Goal: Check status: Check status

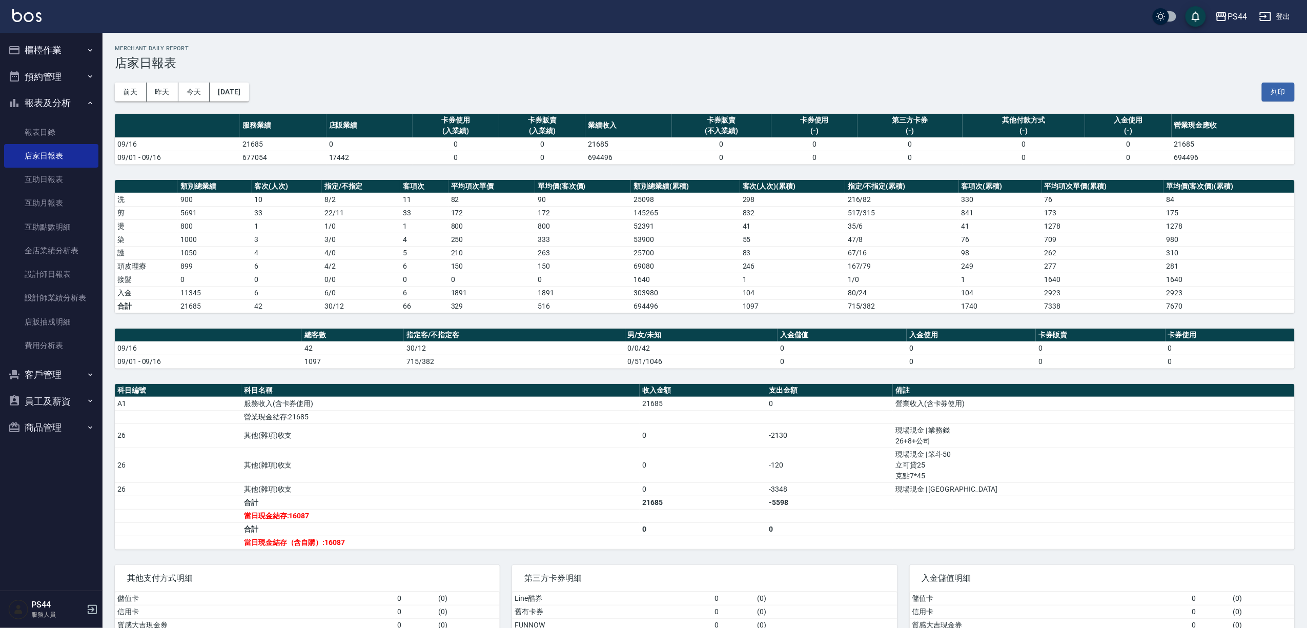
click at [52, 56] on button "櫃檯作業" at bounding box center [51, 50] width 94 height 27
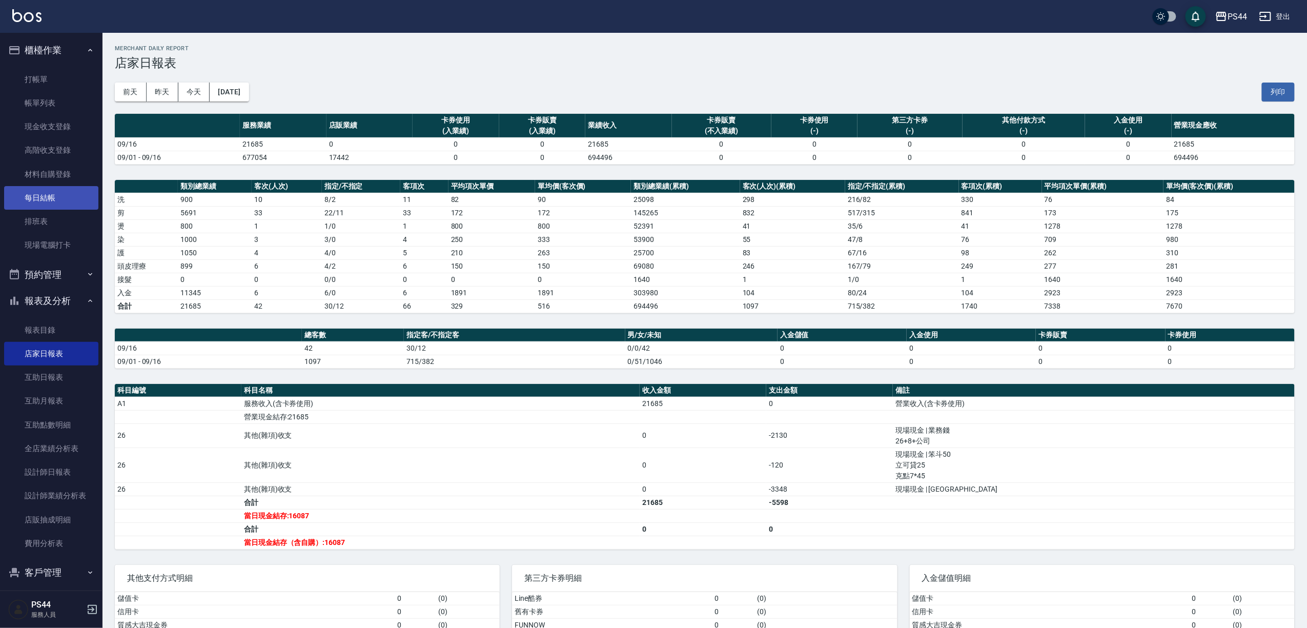
click at [58, 192] on link "每日結帳" at bounding box center [51, 198] width 94 height 24
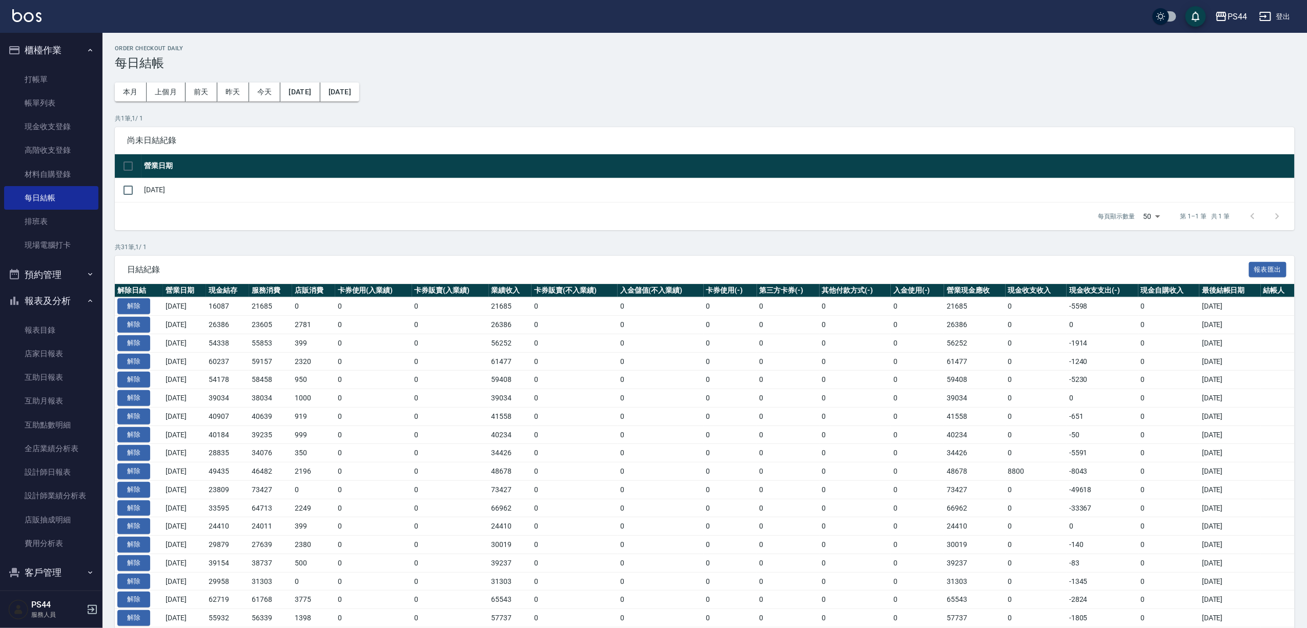
drag, startPoint x: 311, startPoint y: 80, endPoint x: 304, endPoint y: 91, distance: 12.4
click at [311, 81] on div "Order checkout daily 每日結帳 本月 上個月 [DATE] [DATE] [DATE] [DATE] [DATE] 共 1 筆, 1 / …" at bounding box center [705, 476] width 1205 height 886
click at [304, 91] on button "[DATE]" at bounding box center [299, 92] width 39 height 19
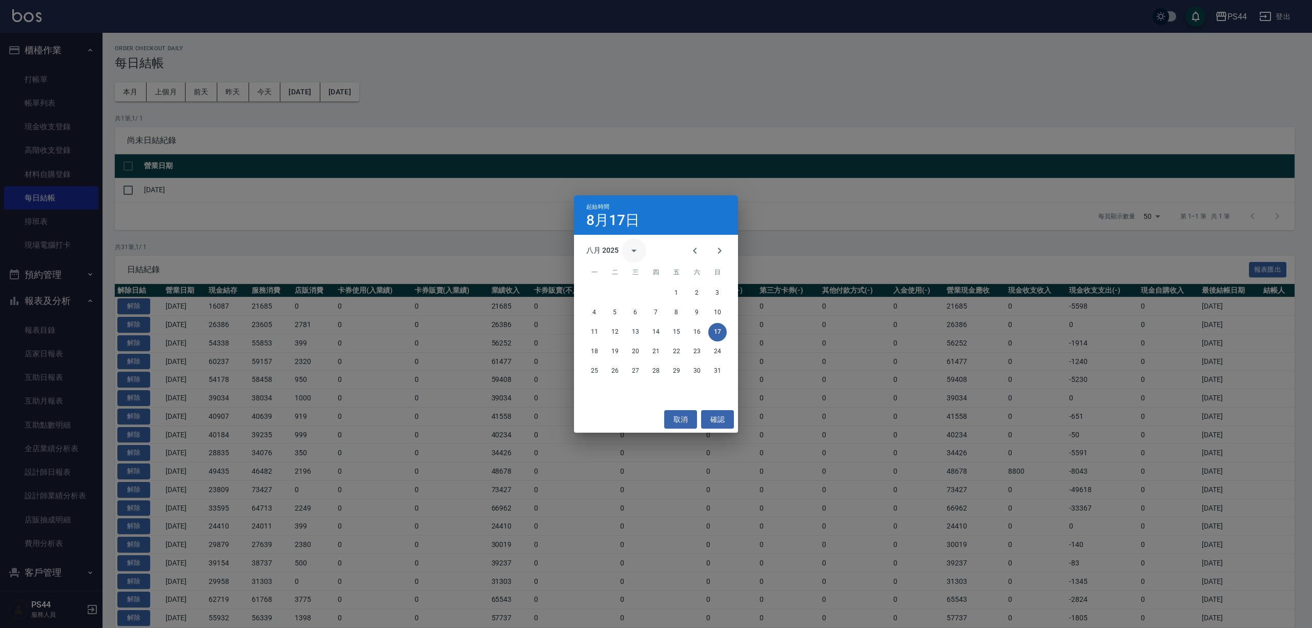
click at [636, 257] on icon "calendar view is open, switch to year view" at bounding box center [634, 251] width 12 height 12
click at [755, 261] on div "起始時間 [DATE] 八月 2025 1900 1901 1902 1903 1904 1905 1906 1907 1908 1909 1910 1911…" at bounding box center [656, 314] width 1312 height 628
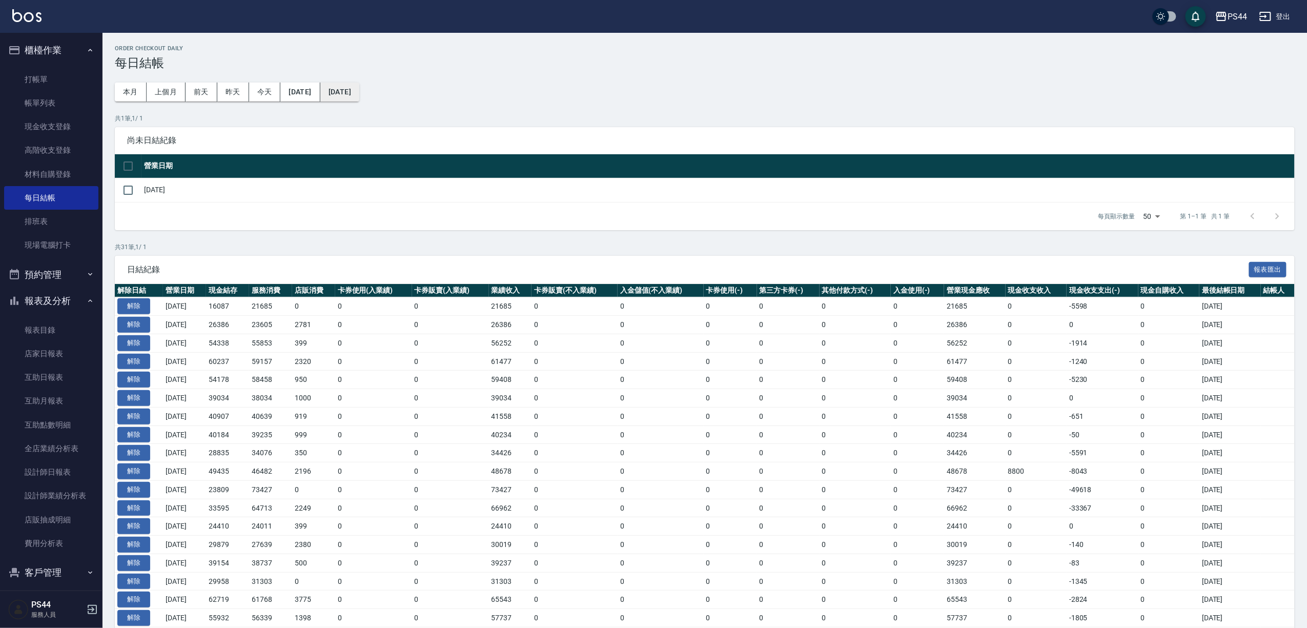
click at [340, 95] on button "[DATE]" at bounding box center [339, 92] width 39 height 19
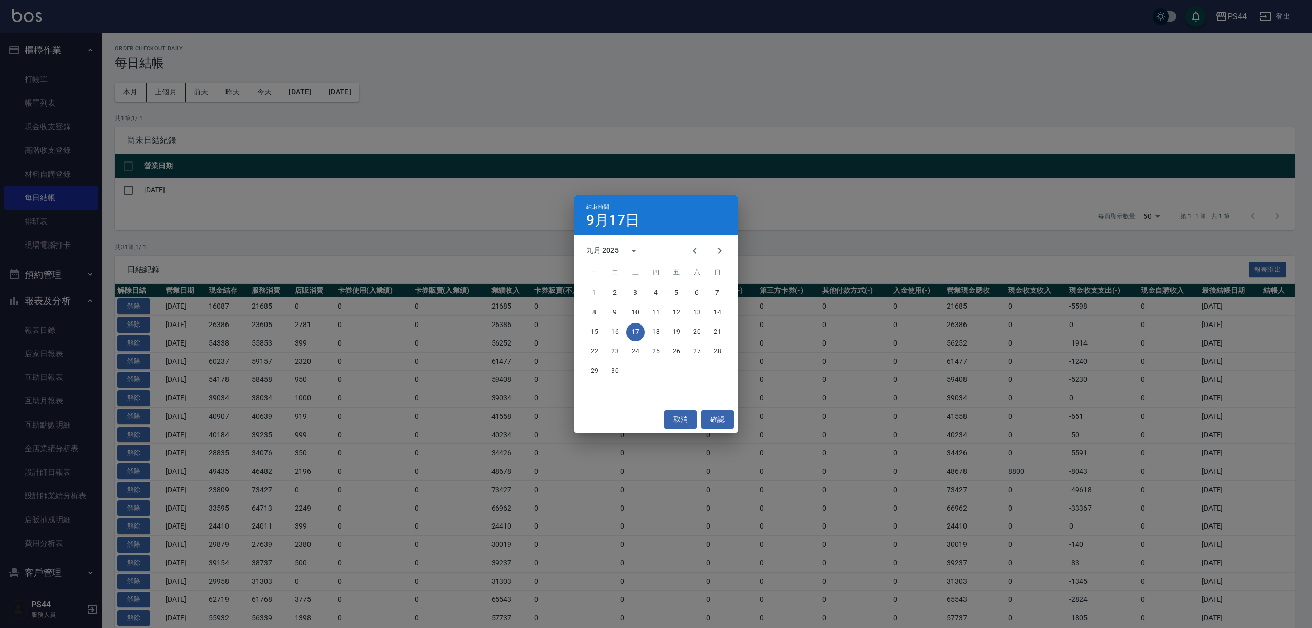
click at [306, 93] on div "結束時間 [DATE] 九月 2025 一 二 三 四 五 六 日 1 2 3 4 5 6 7 8 9 10 11 12 13 14 15 16 17 18 …" at bounding box center [656, 314] width 1312 height 628
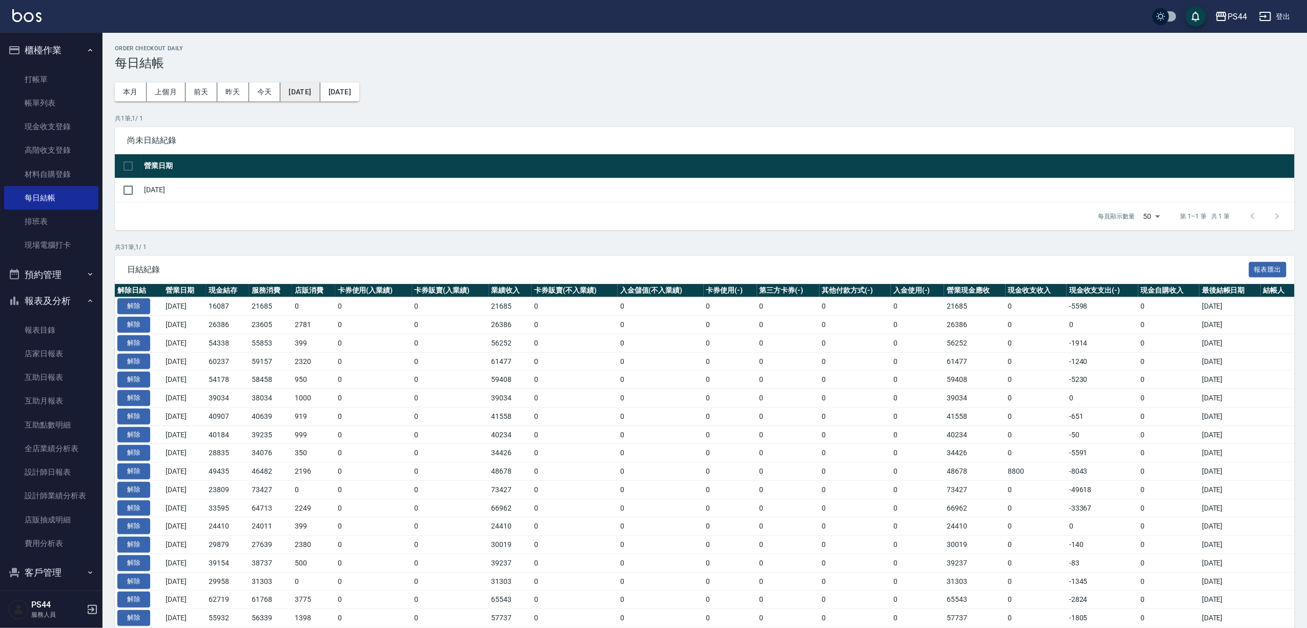
click at [306, 92] on button "[DATE]" at bounding box center [299, 92] width 39 height 19
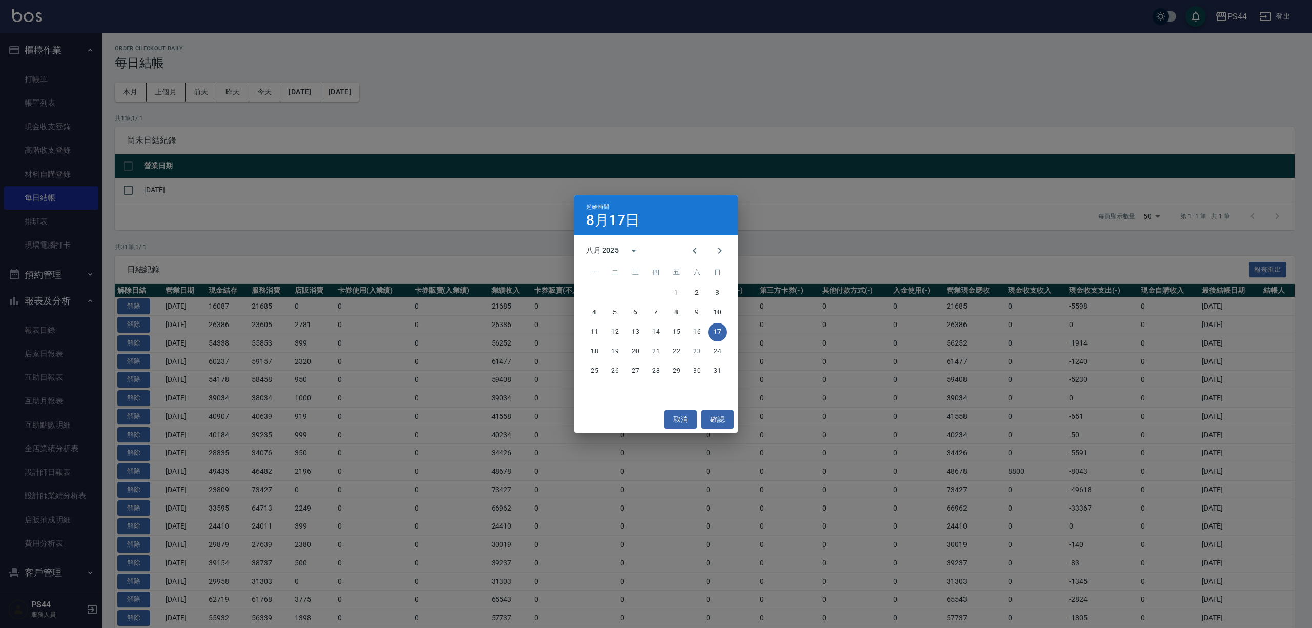
drag, startPoint x: 560, startPoint y: 225, endPoint x: 373, endPoint y: 191, distance: 190.1
click at [556, 225] on div "起始時間 [DATE] 八月 2025 一 二 三 四 五 六 日 1 2 3 4 5 6 7 8 9 10 11 12 13 14 15 16 17 18 …" at bounding box center [656, 314] width 1312 height 628
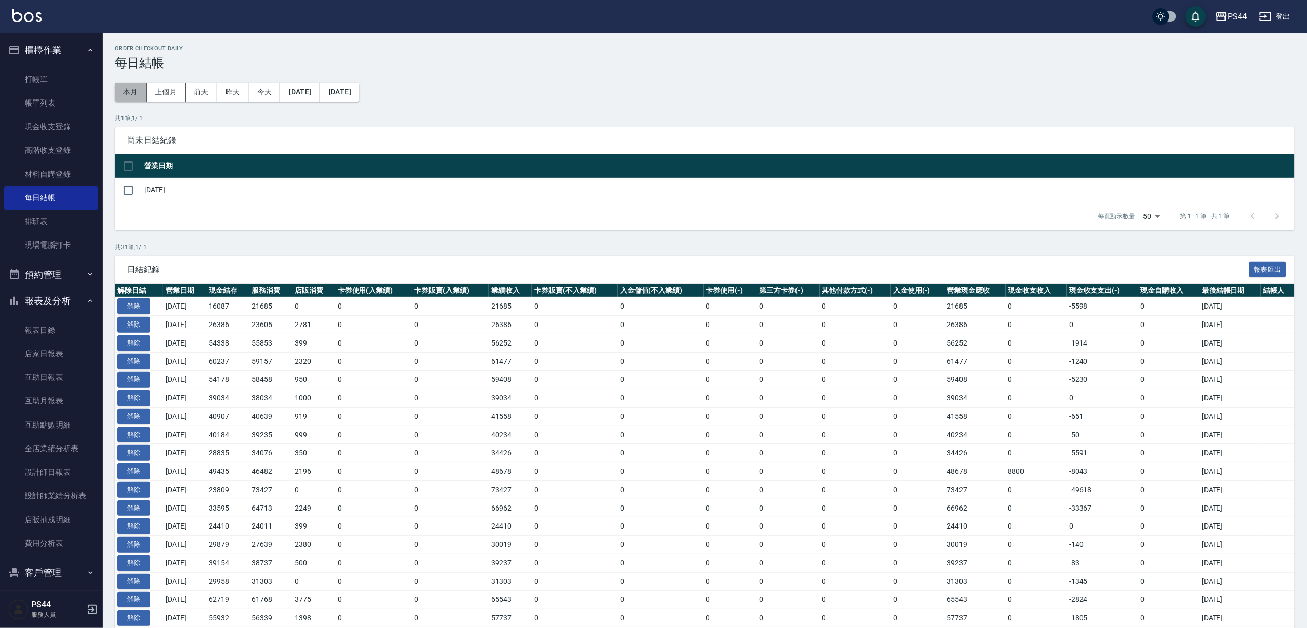
click at [116, 85] on button "本月" at bounding box center [131, 92] width 32 height 19
click at [302, 96] on button "[DATE]" at bounding box center [299, 92] width 39 height 19
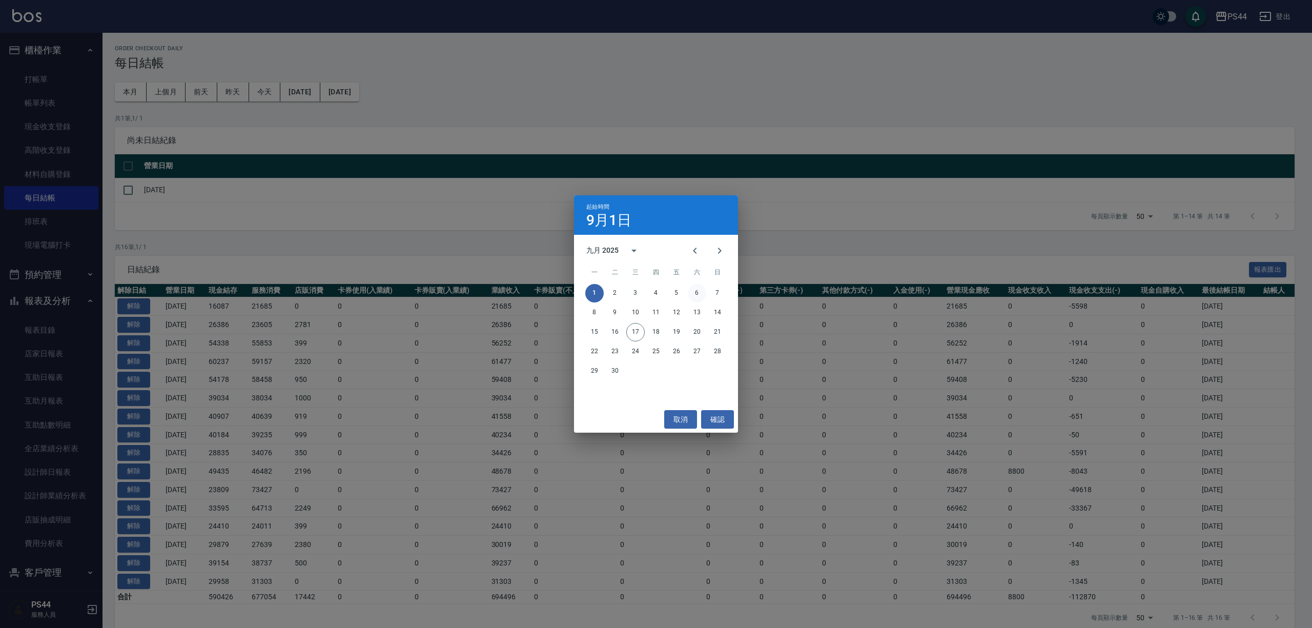
click at [694, 290] on button "6" at bounding box center [697, 293] width 18 height 18
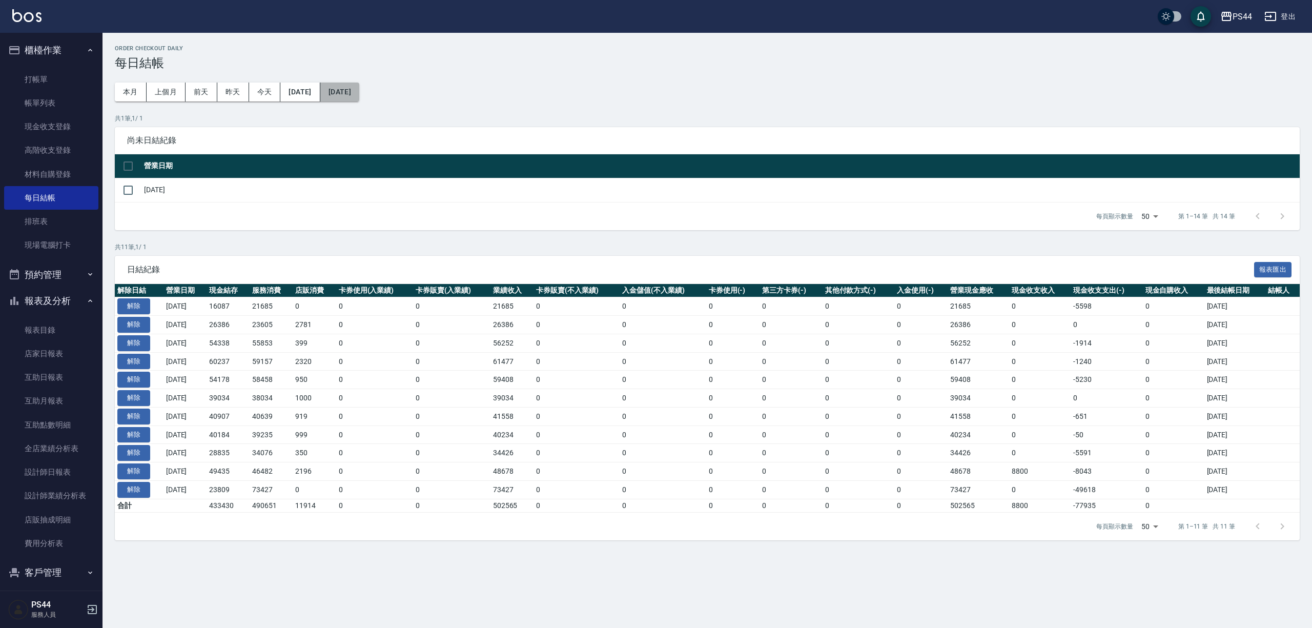
click at [359, 96] on button "[DATE]" at bounding box center [339, 92] width 39 height 19
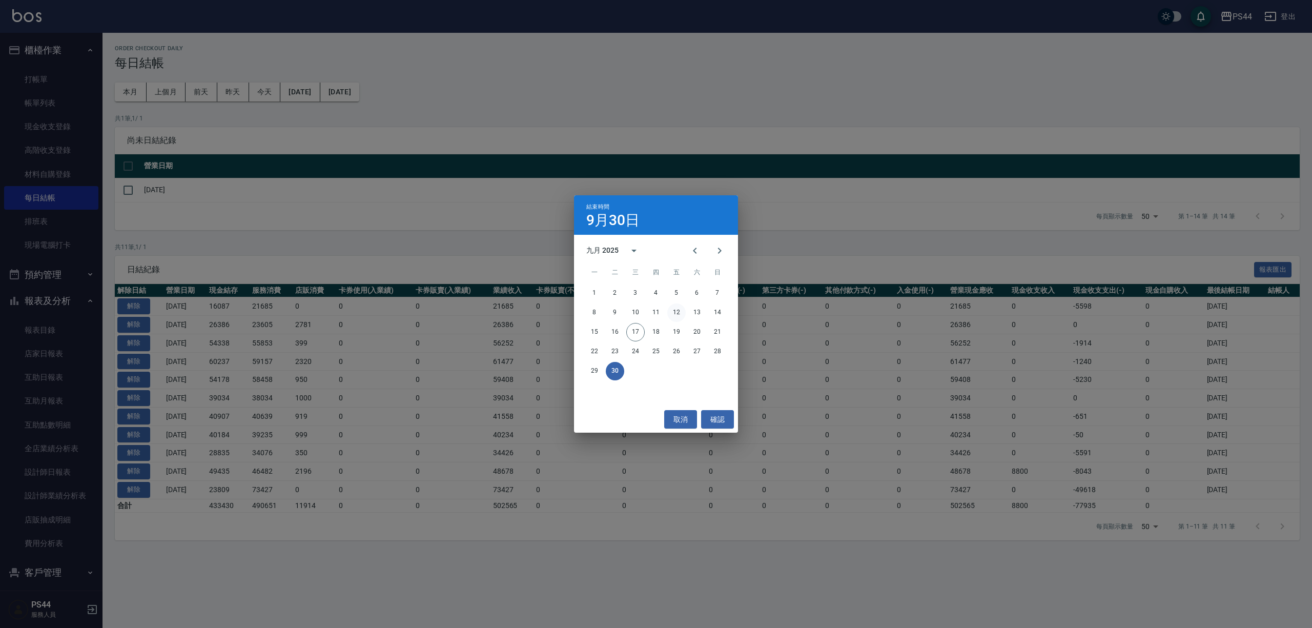
click at [679, 310] on button "12" at bounding box center [676, 312] width 18 height 18
